Goal: Find specific page/section: Find specific page/section

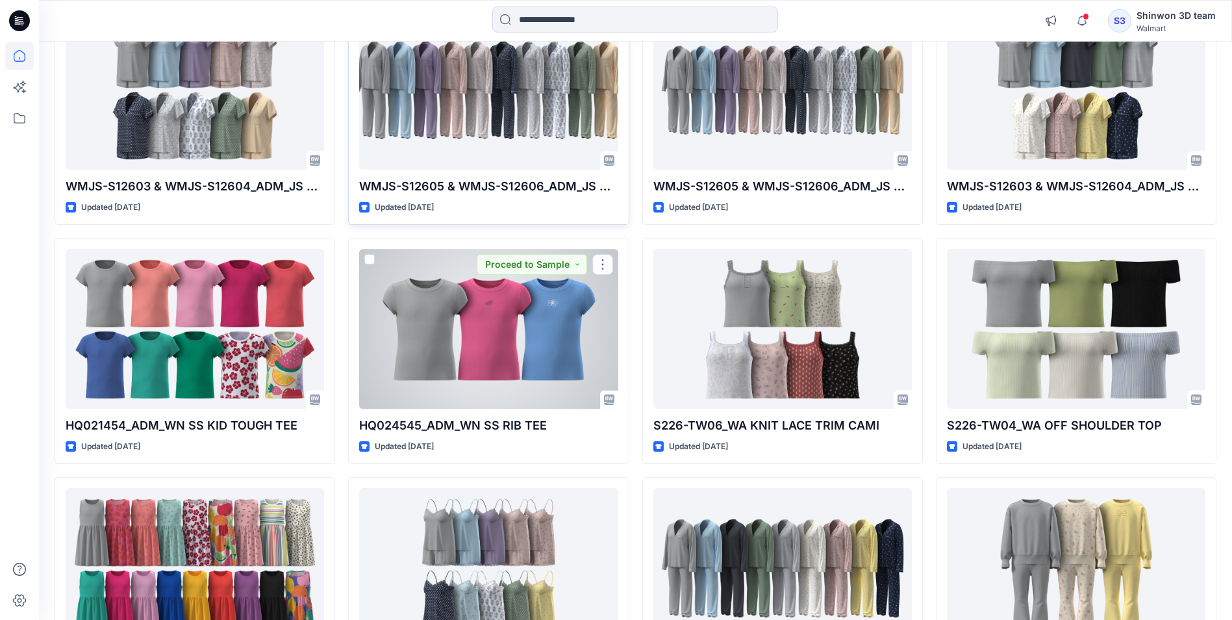
scroll to position [2347, 0]
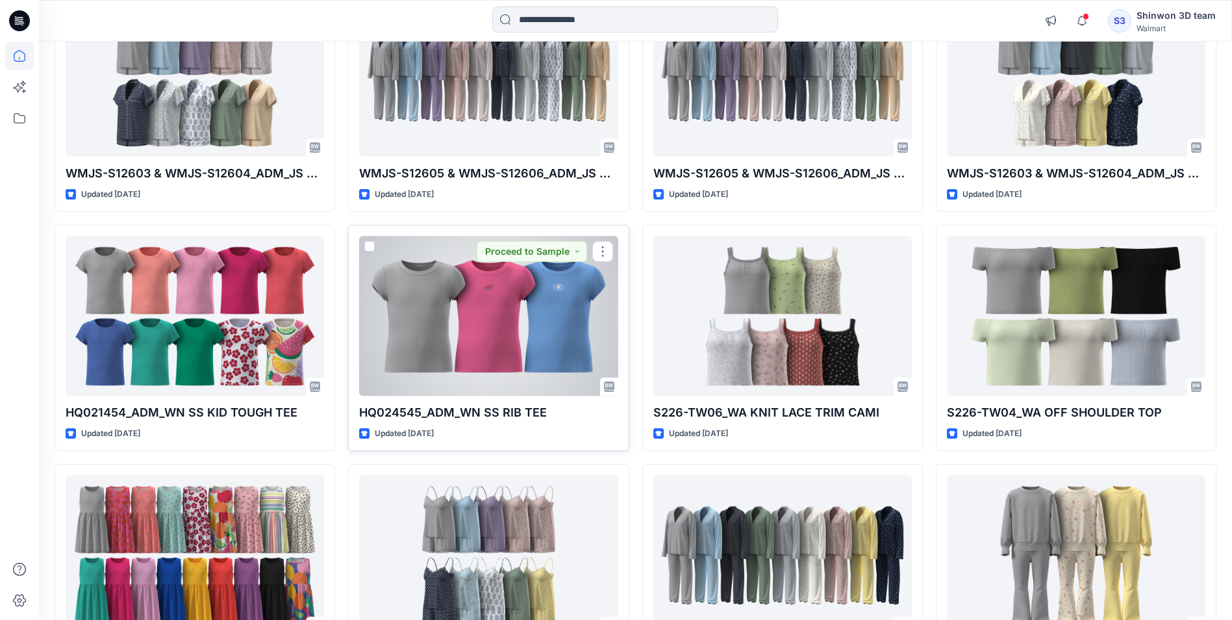
click at [535, 346] on div at bounding box center [488, 315] width 258 height 159
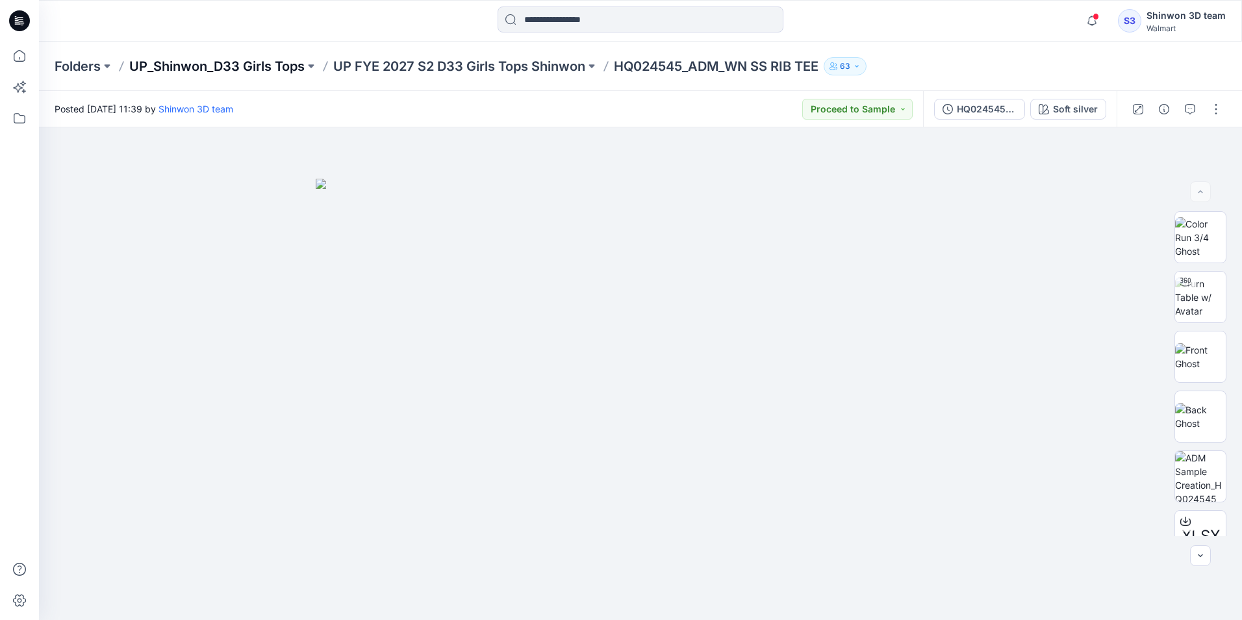
click at [216, 68] on p "UP_Shinwon_D33 Girls Tops" at bounding box center [216, 66] width 175 height 18
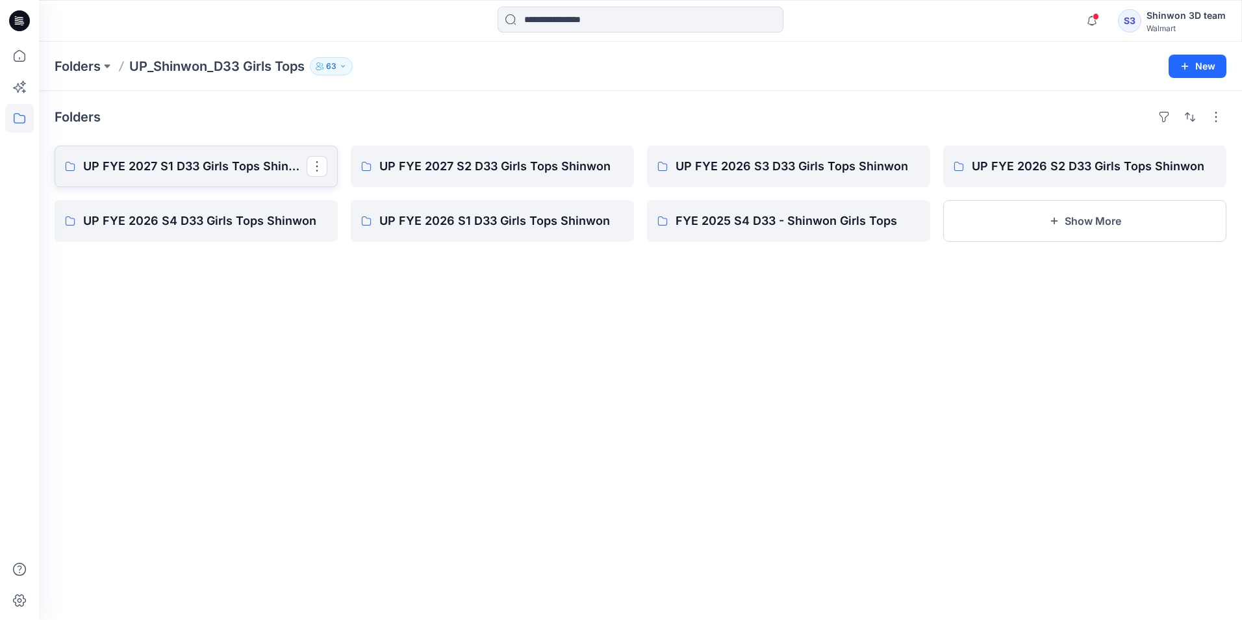
click at [177, 170] on p "UP FYE 2027 S1 D33 Girls Tops Shinwon" at bounding box center [194, 166] width 223 height 18
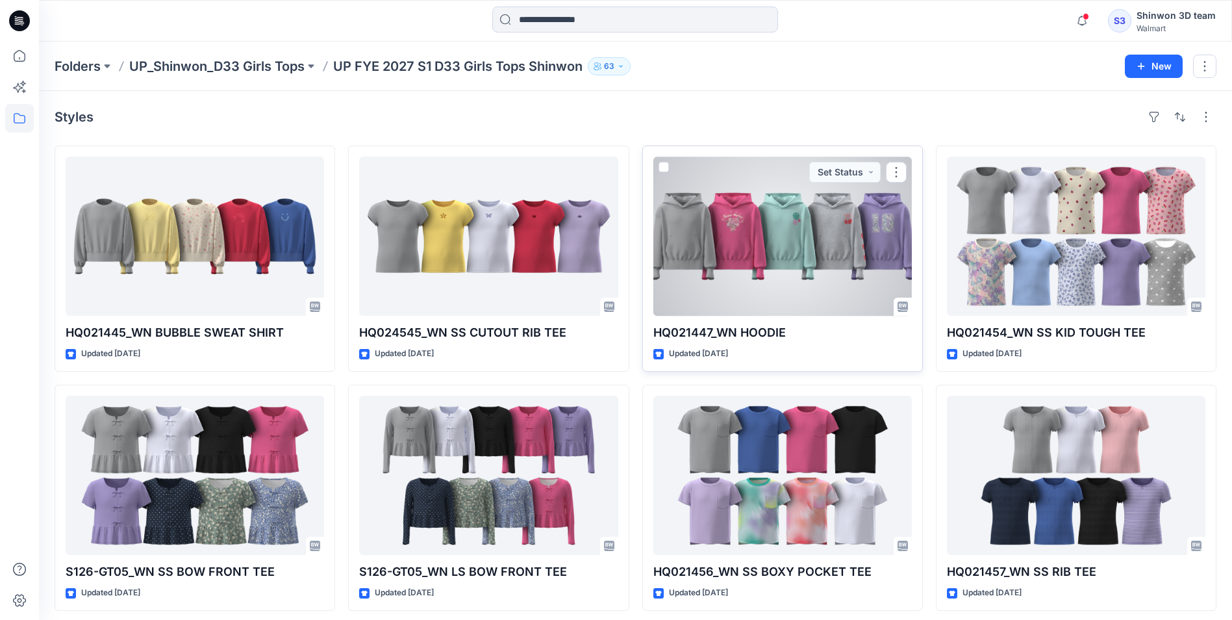
click at [790, 254] on div at bounding box center [782, 236] width 258 height 159
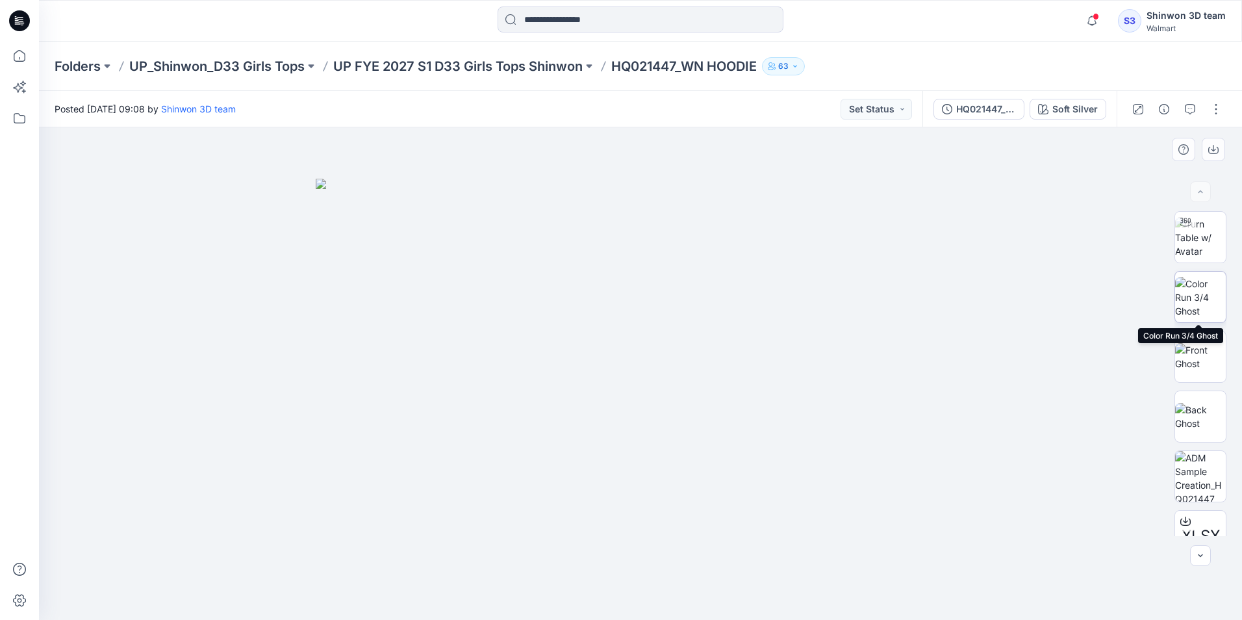
click at [1196, 306] on img at bounding box center [1200, 297] width 51 height 41
